Goal: Task Accomplishment & Management: Use online tool/utility

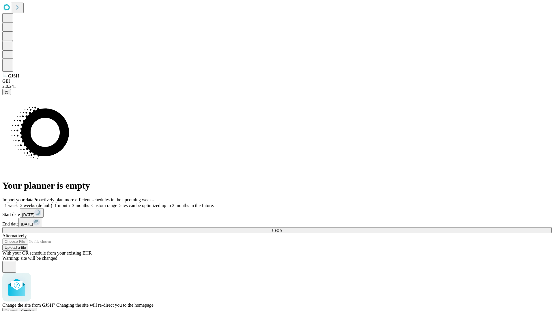
click at [35, 309] on span "Confirm" at bounding box center [28, 311] width 14 height 4
click at [18, 203] on label "1 week" at bounding box center [10, 205] width 16 height 5
click at [281, 228] on span "Fetch" at bounding box center [277, 230] width 10 height 4
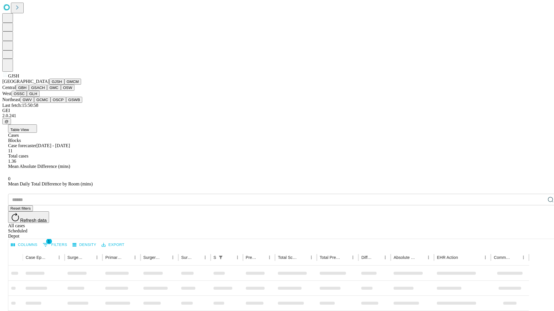
click at [64, 85] on button "GMCM" at bounding box center [72, 82] width 17 height 6
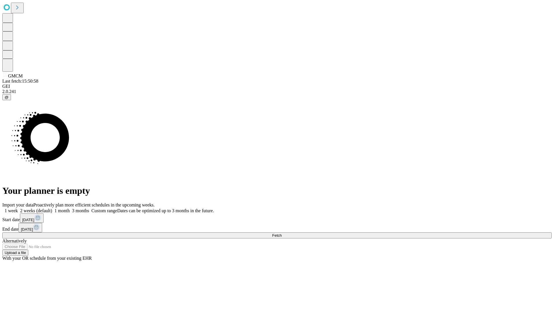
click at [281, 234] on span "Fetch" at bounding box center [277, 236] width 10 height 4
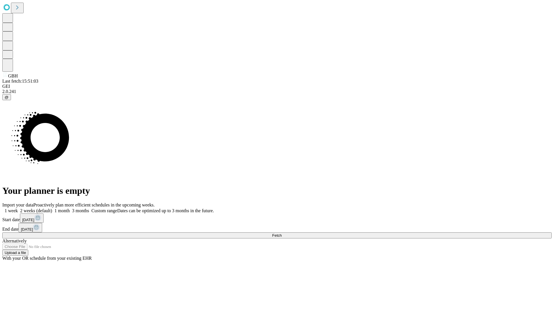
click at [18, 208] on label "1 week" at bounding box center [10, 210] width 16 height 5
click at [281, 234] on span "Fetch" at bounding box center [277, 236] width 10 height 4
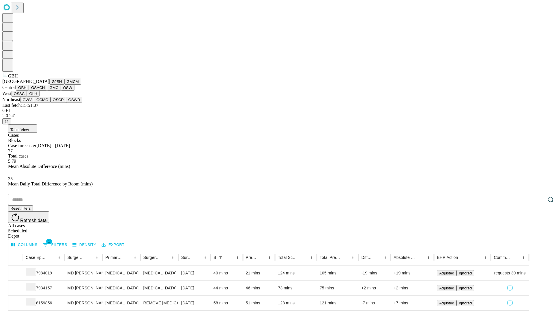
click at [45, 91] on button "GSACH" at bounding box center [38, 88] width 18 height 6
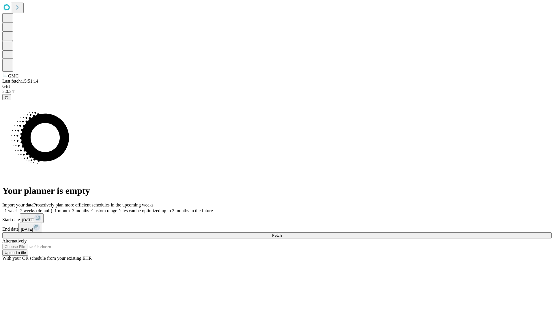
click at [18, 208] on label "1 week" at bounding box center [10, 210] width 16 height 5
click at [281, 234] on span "Fetch" at bounding box center [277, 236] width 10 height 4
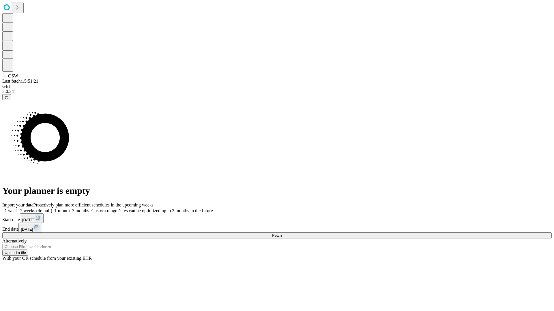
click at [18, 208] on label "1 week" at bounding box center [10, 210] width 16 height 5
click at [281, 234] on span "Fetch" at bounding box center [277, 236] width 10 height 4
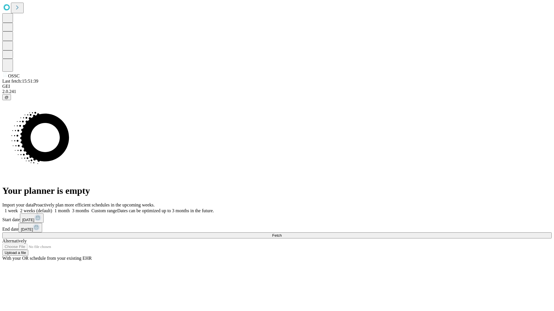
click at [18, 208] on label "1 week" at bounding box center [10, 210] width 16 height 5
click at [281, 234] on span "Fetch" at bounding box center [277, 236] width 10 height 4
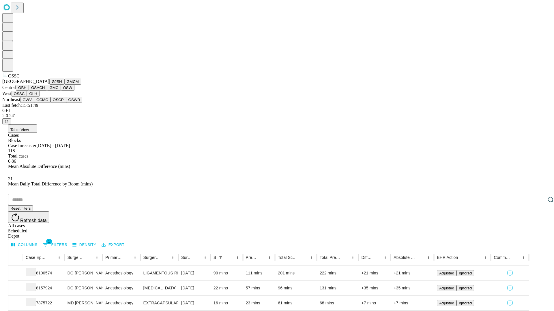
click at [39, 97] on button "GLH" at bounding box center [33, 94] width 12 height 6
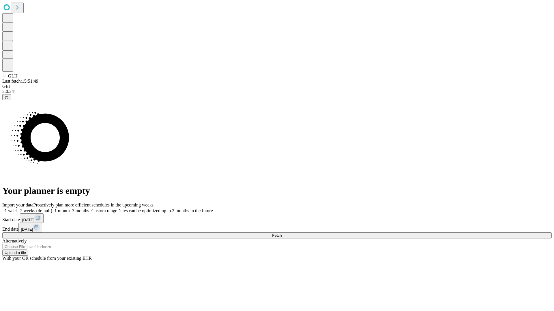
click at [18, 208] on label "1 week" at bounding box center [10, 210] width 16 height 5
click at [281, 234] on span "Fetch" at bounding box center [277, 236] width 10 height 4
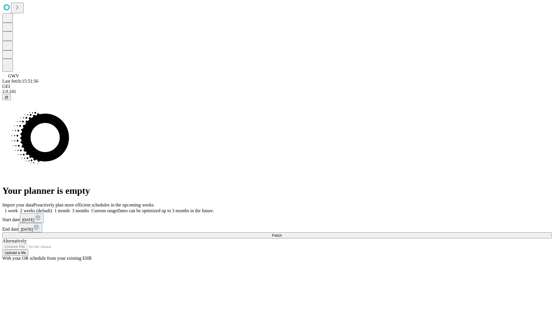
click at [281, 234] on span "Fetch" at bounding box center [277, 236] width 10 height 4
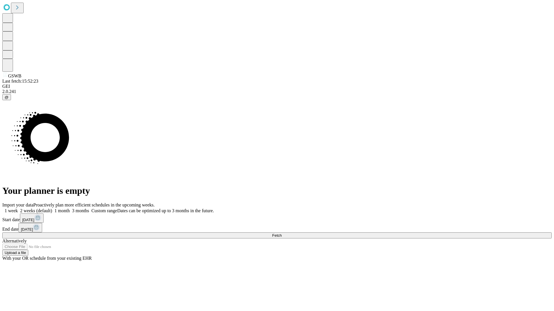
click at [18, 208] on label "1 week" at bounding box center [10, 210] width 16 height 5
click at [281, 234] on span "Fetch" at bounding box center [277, 236] width 10 height 4
